Goal: Communication & Community: Answer question/provide support

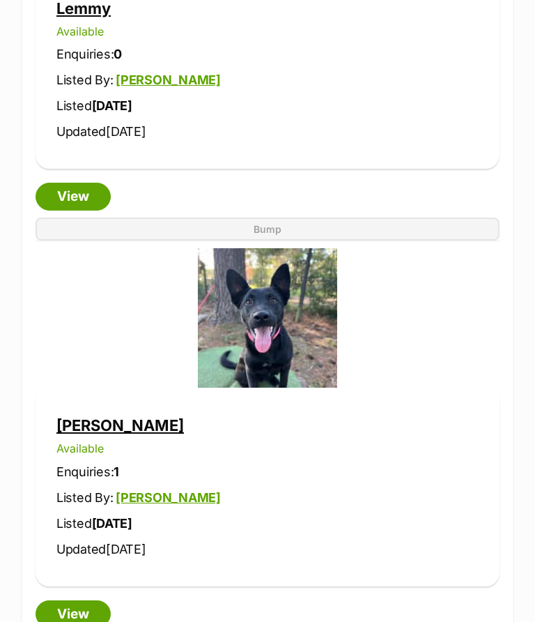
scroll to position [1747, 0]
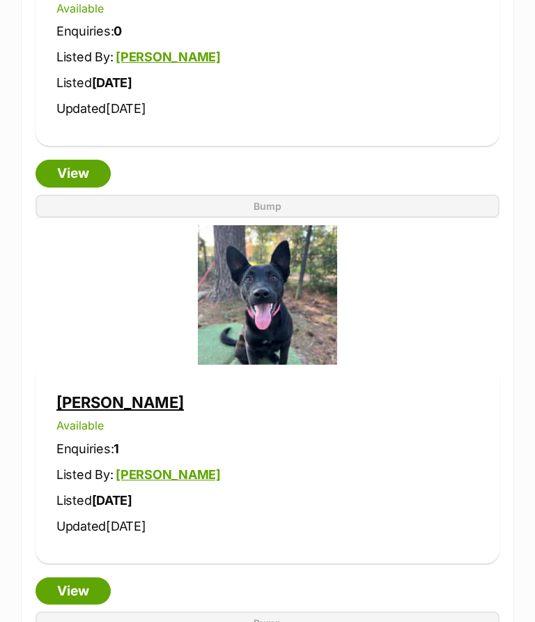
click at [70, 578] on link "View" at bounding box center [73, 592] width 75 height 28
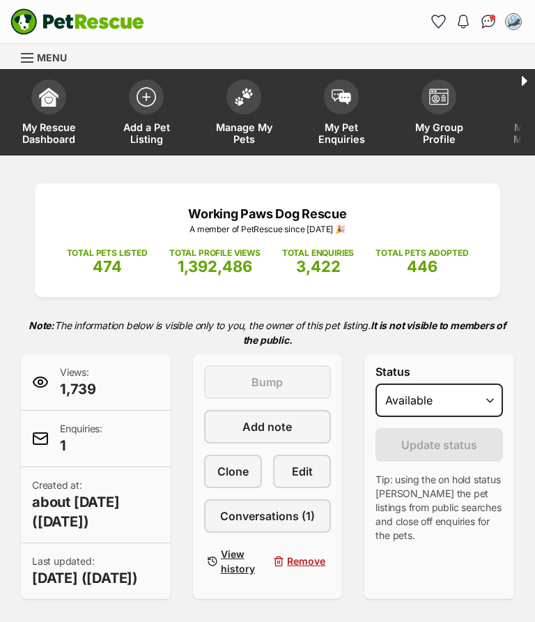
click at [263, 507] on span "Conversations (1)" at bounding box center [267, 515] width 95 height 17
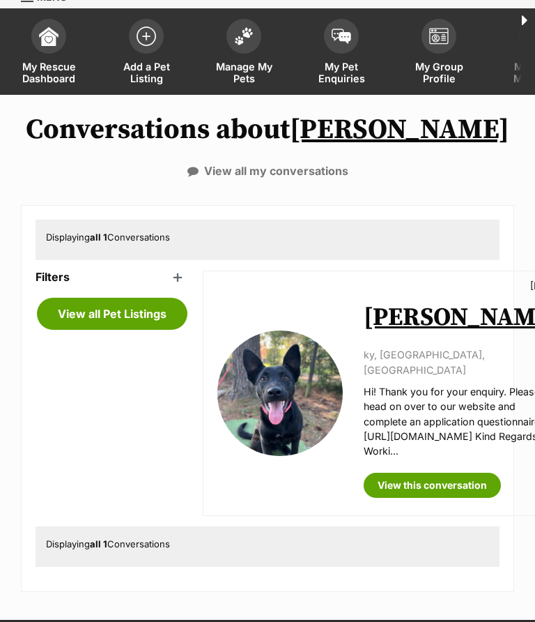
scroll to position [61, 0]
click at [472, 472] on link "View this conversation" at bounding box center [432, 484] width 137 height 25
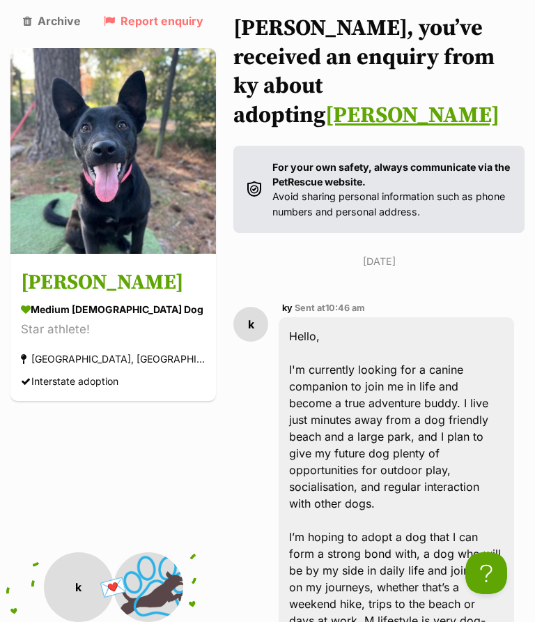
scroll to position [152, 0]
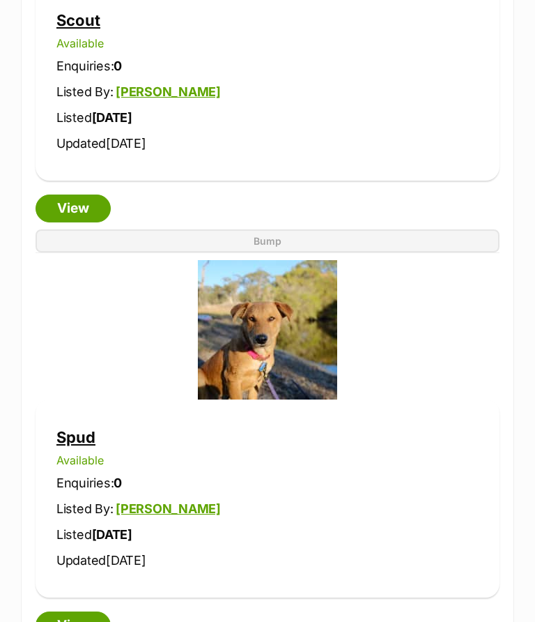
scroll to position [4630, 0]
